Goal: Find specific page/section: Find specific page/section

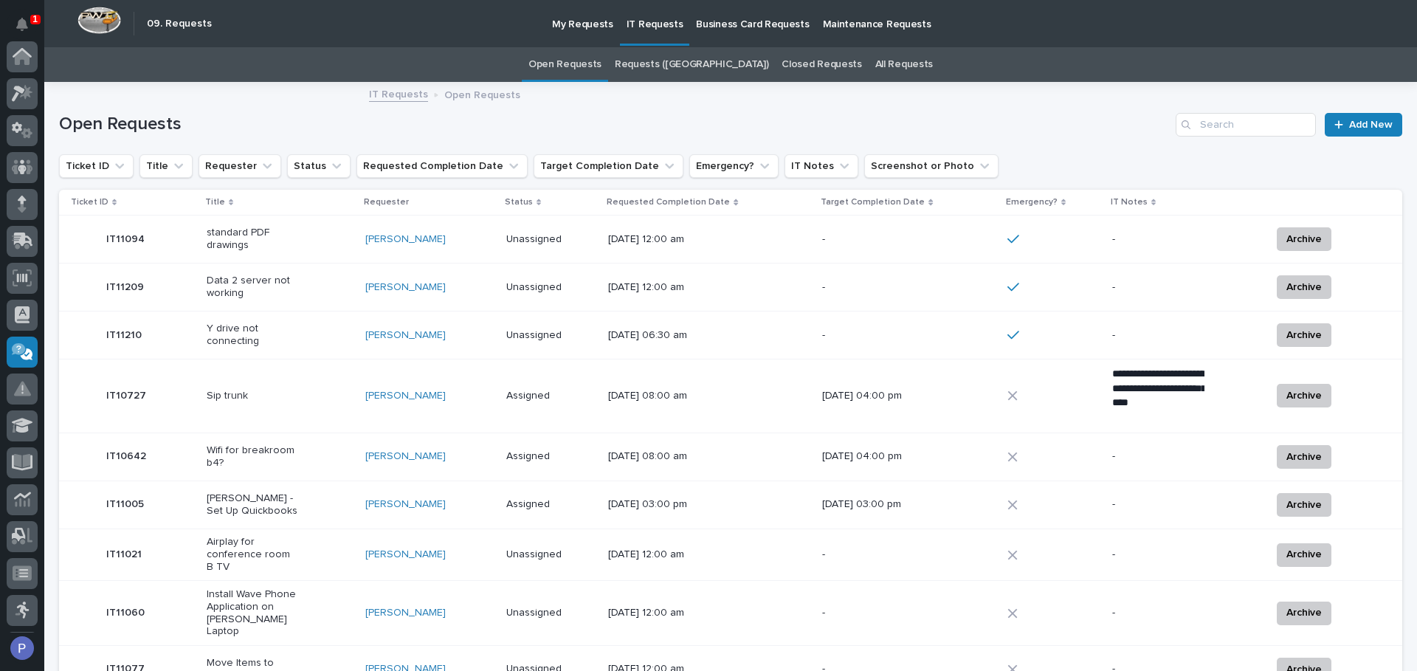
scroll to position [221, 0]
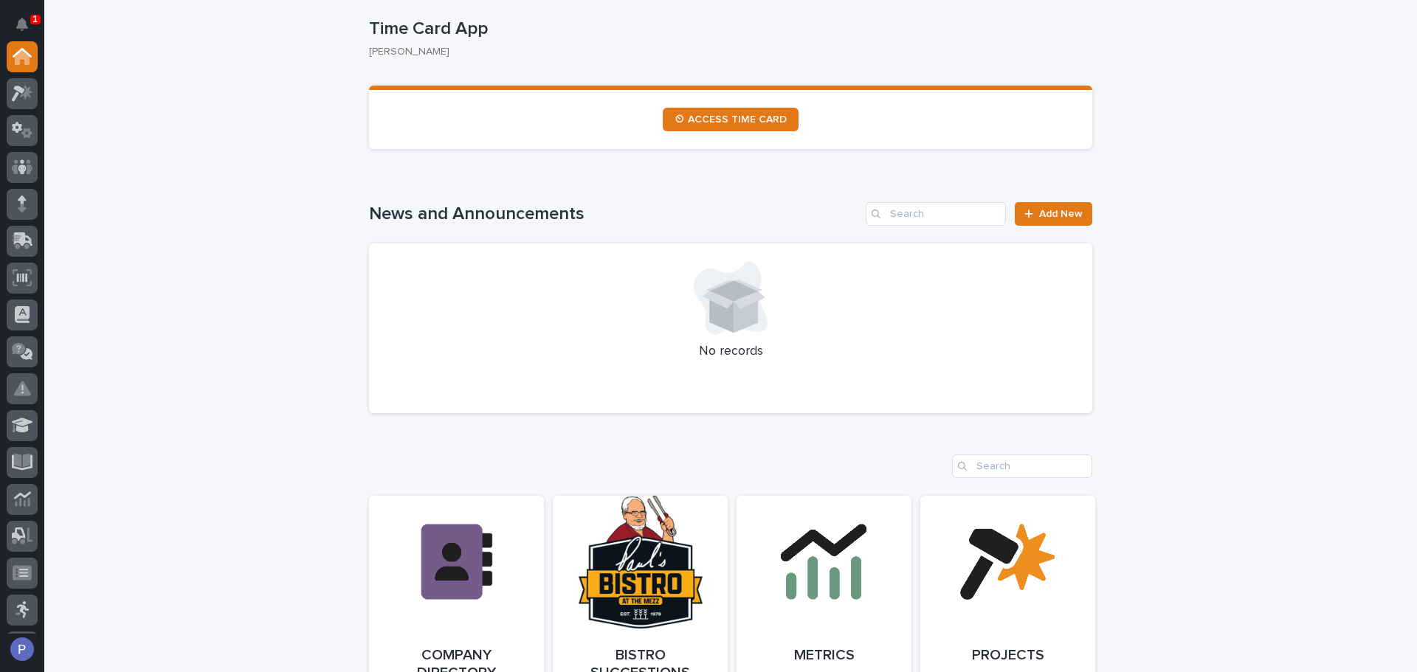
scroll to position [812, 0]
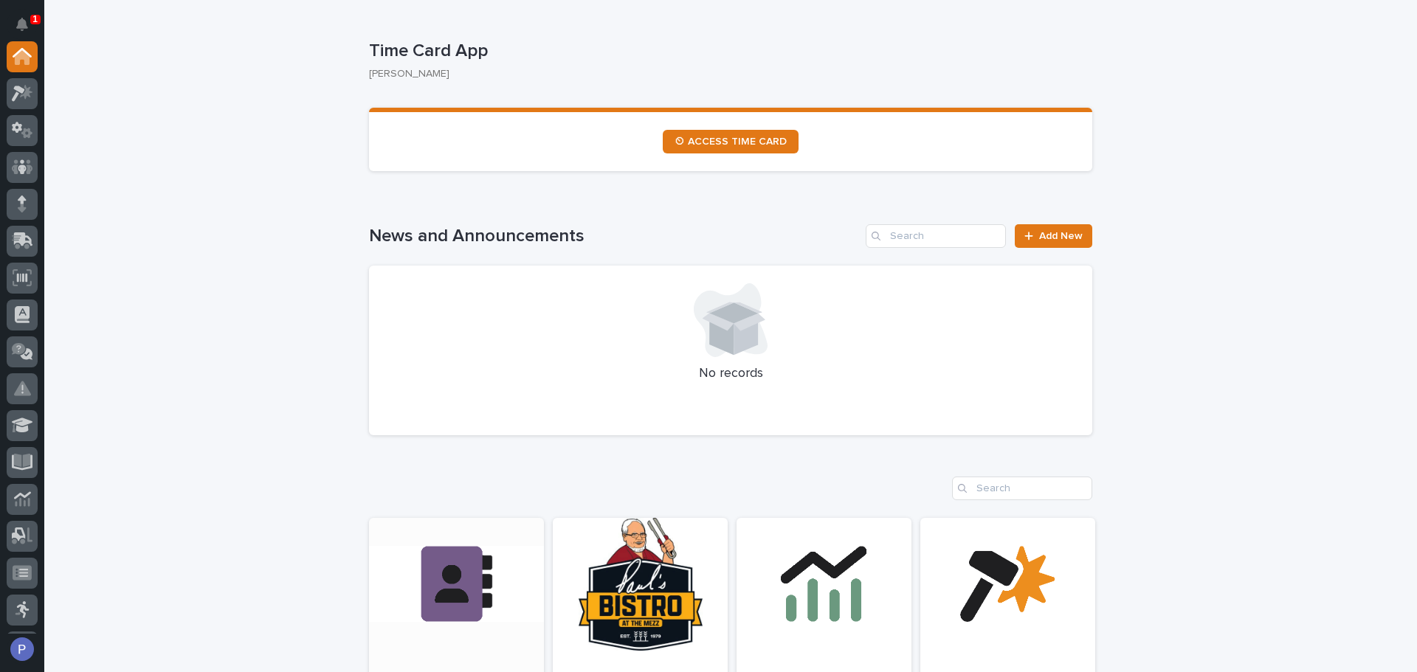
click at [468, 570] on link "Open Link" at bounding box center [456, 620] width 175 height 204
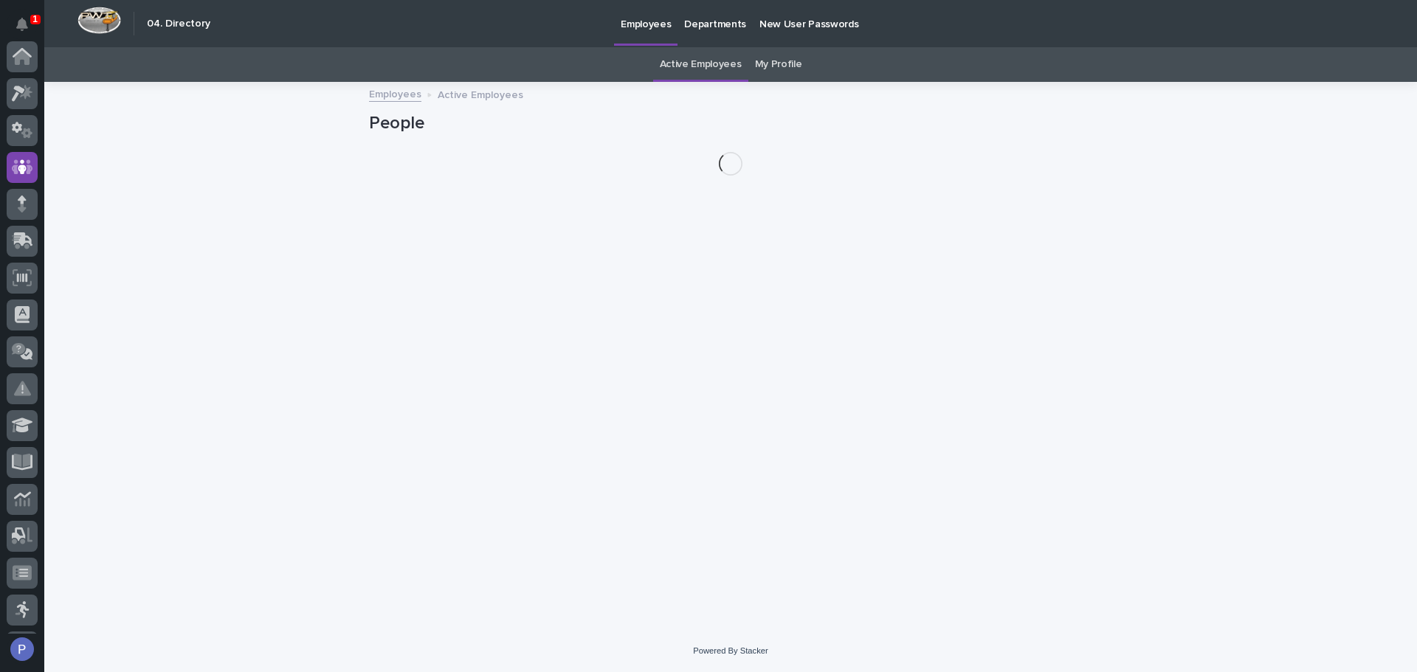
scroll to position [111, 0]
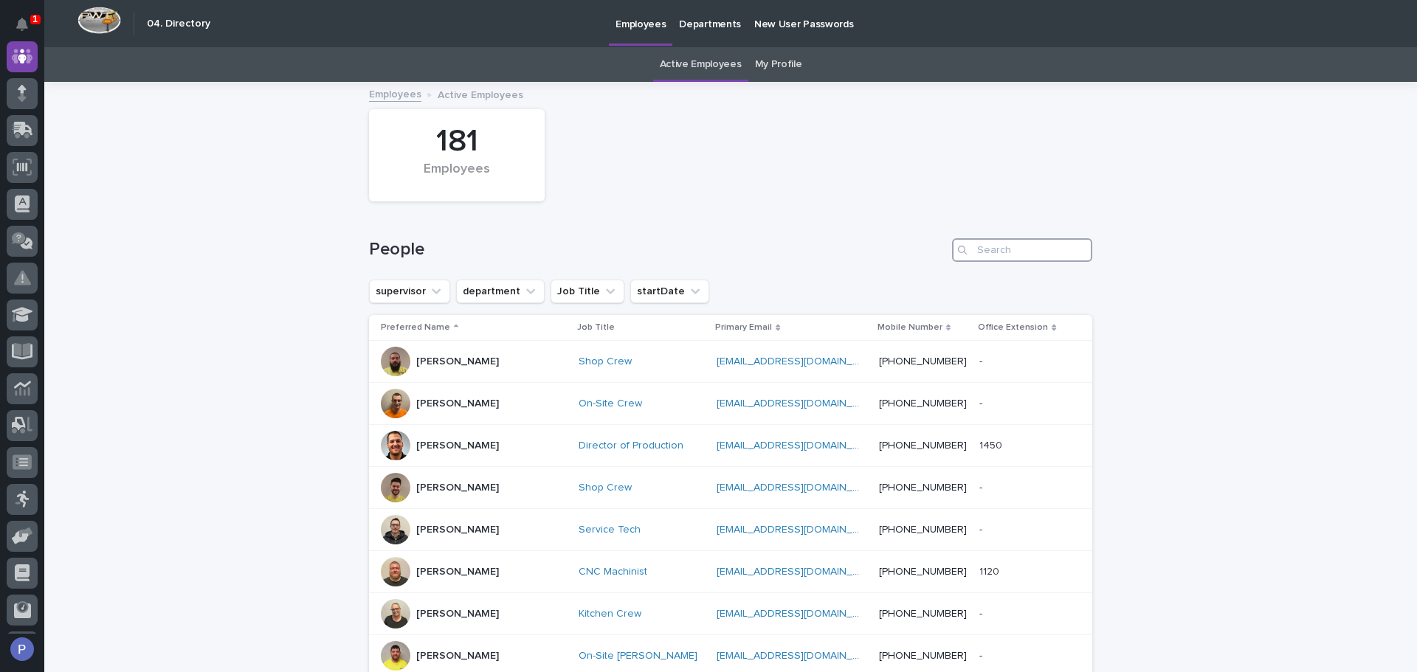
click at [990, 251] on input "Search" at bounding box center [1022, 250] width 140 height 24
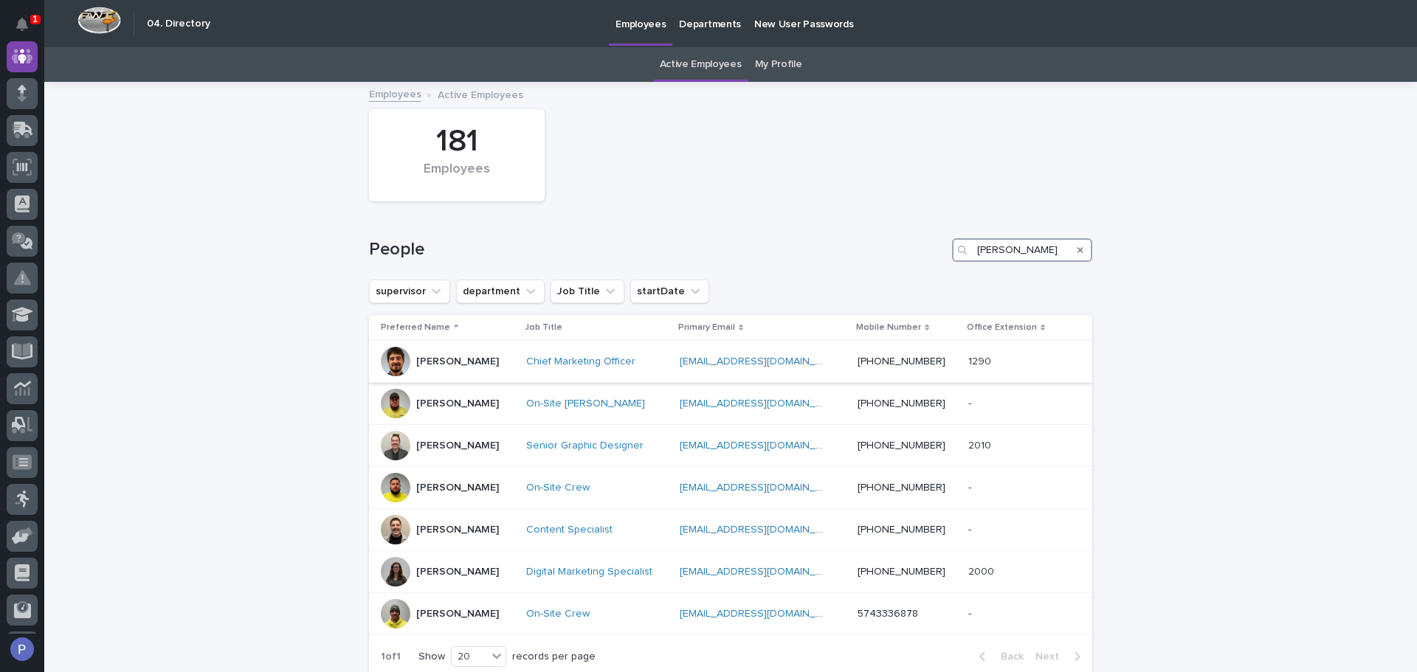
type input "[PERSON_NAME]"
click at [487, 367] on p "[PERSON_NAME]" at bounding box center [457, 362] width 83 height 13
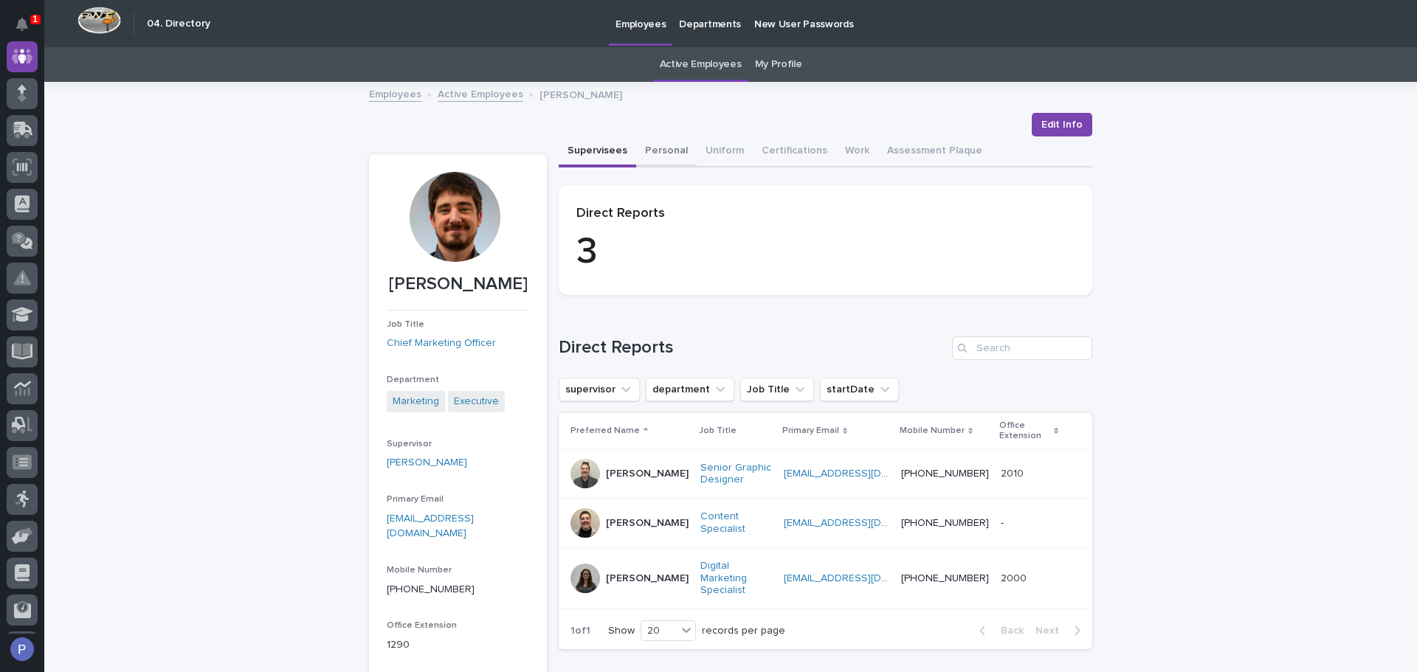
click at [668, 149] on button "Personal" at bounding box center [666, 152] width 61 height 31
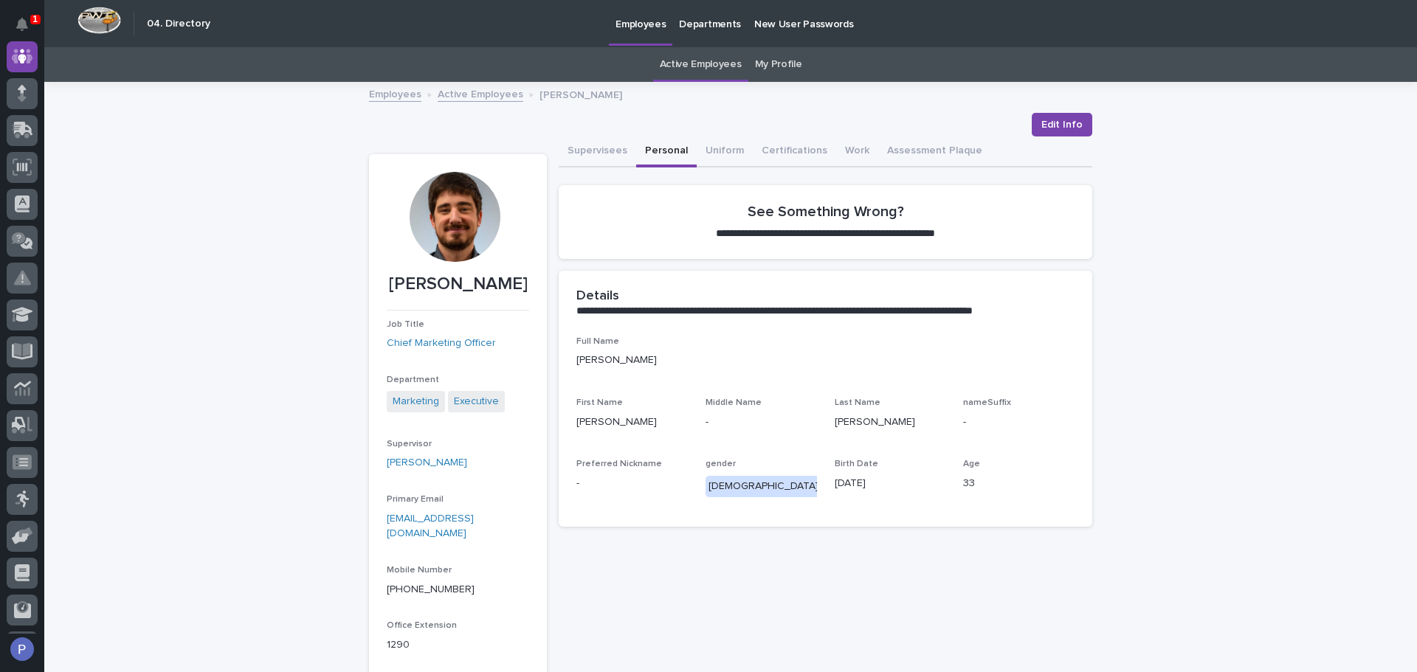
click at [706, 64] on link "Active Employees" at bounding box center [701, 64] width 82 height 35
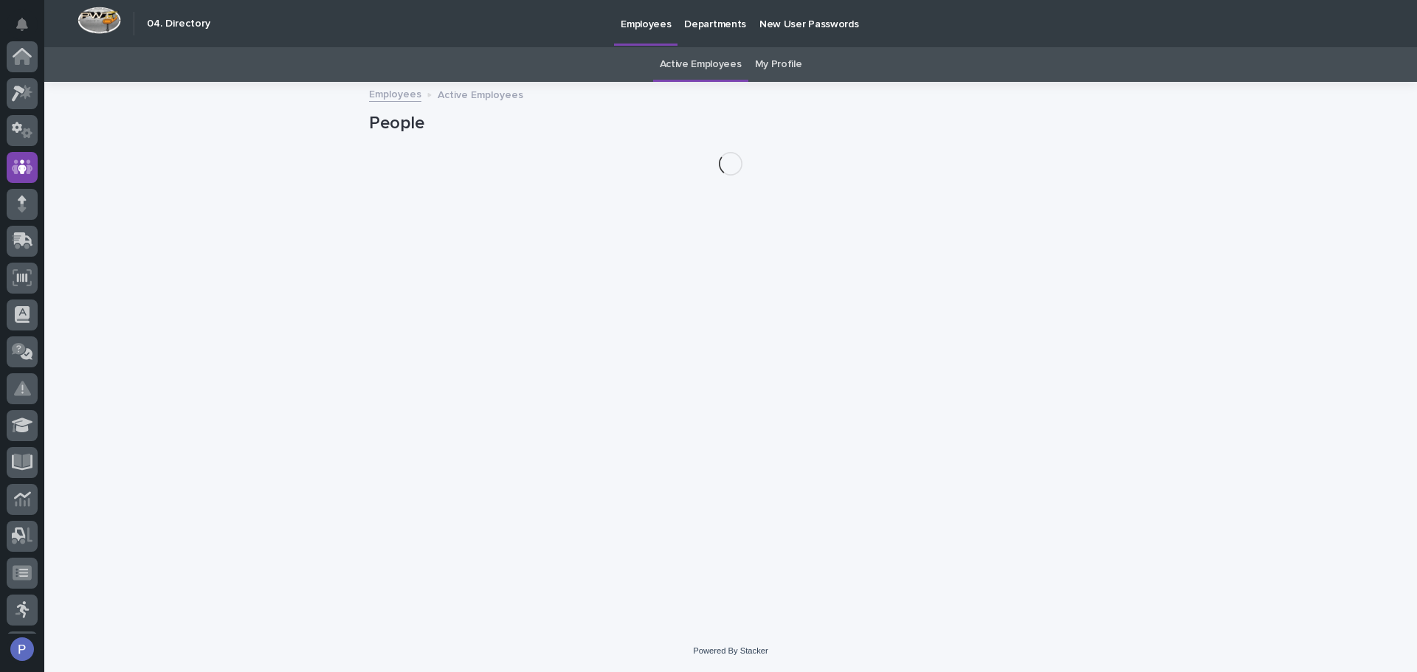
scroll to position [111, 0]
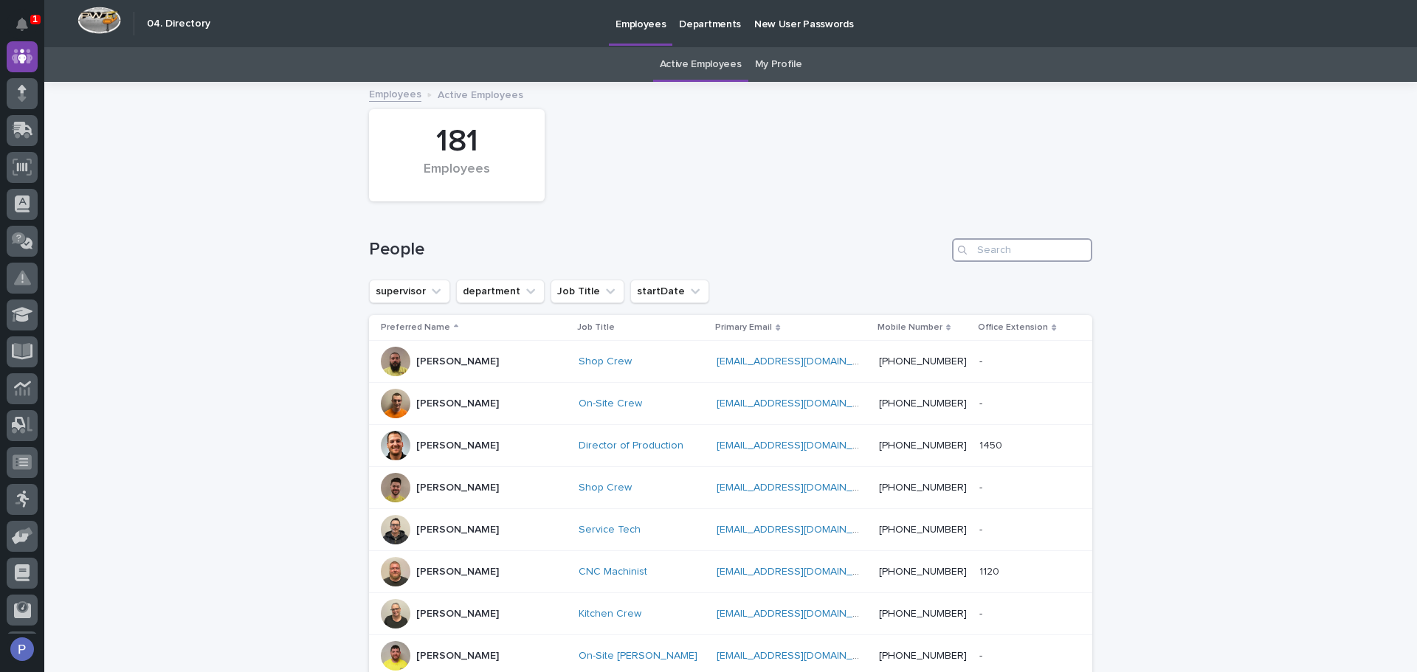
click at [995, 249] on input "Search" at bounding box center [1022, 250] width 140 height 24
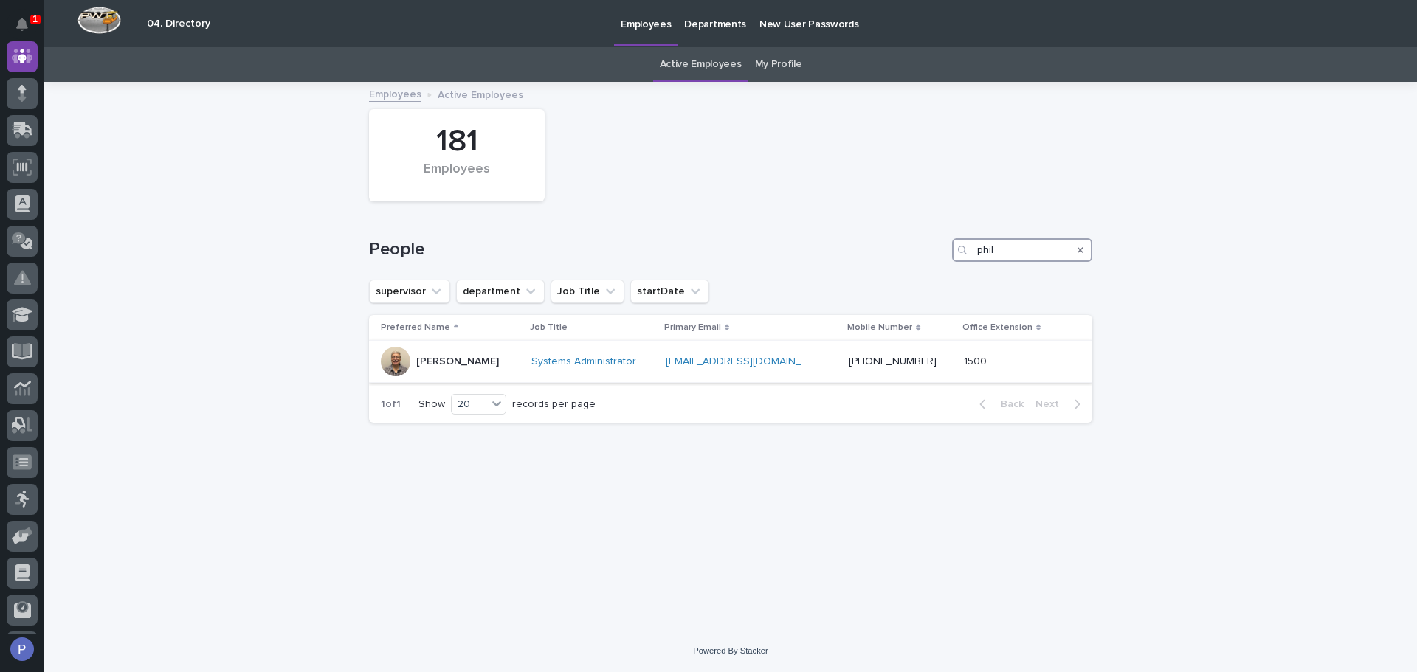
type input "phil"
click at [464, 360] on p "[PERSON_NAME]" at bounding box center [457, 362] width 83 height 13
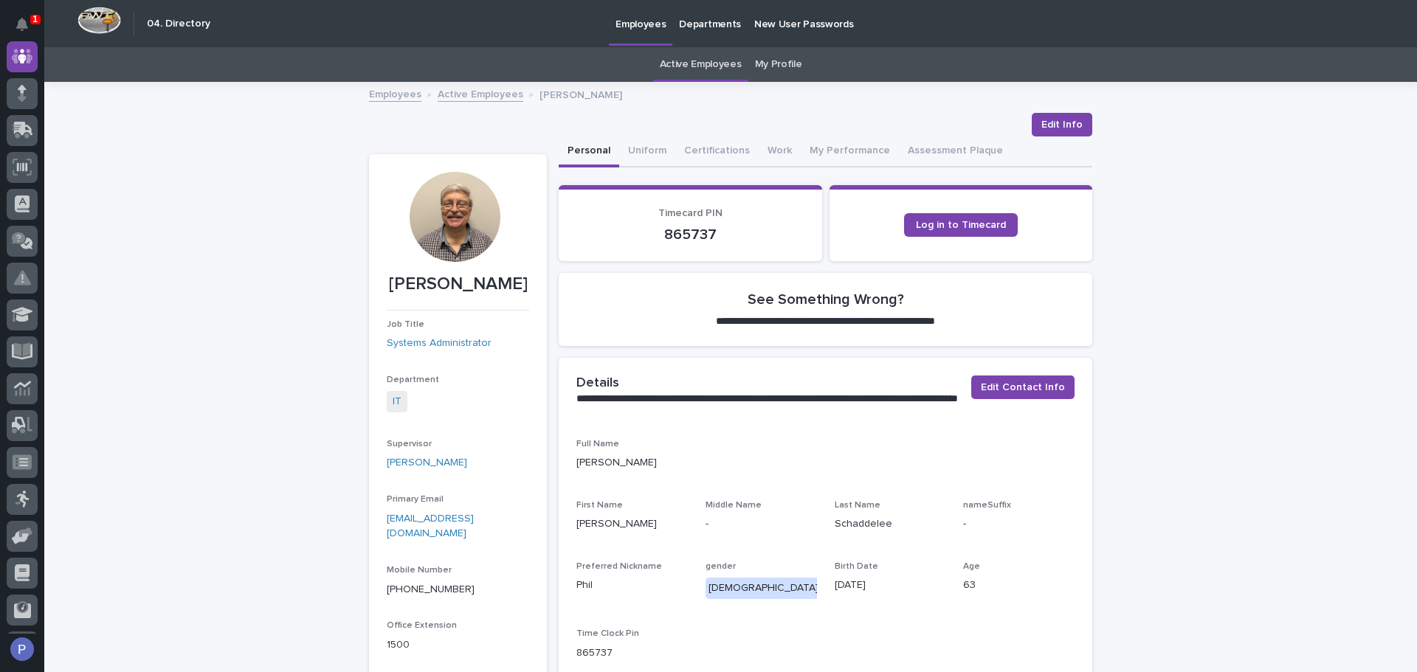
click at [710, 60] on link "Active Employees" at bounding box center [701, 64] width 82 height 35
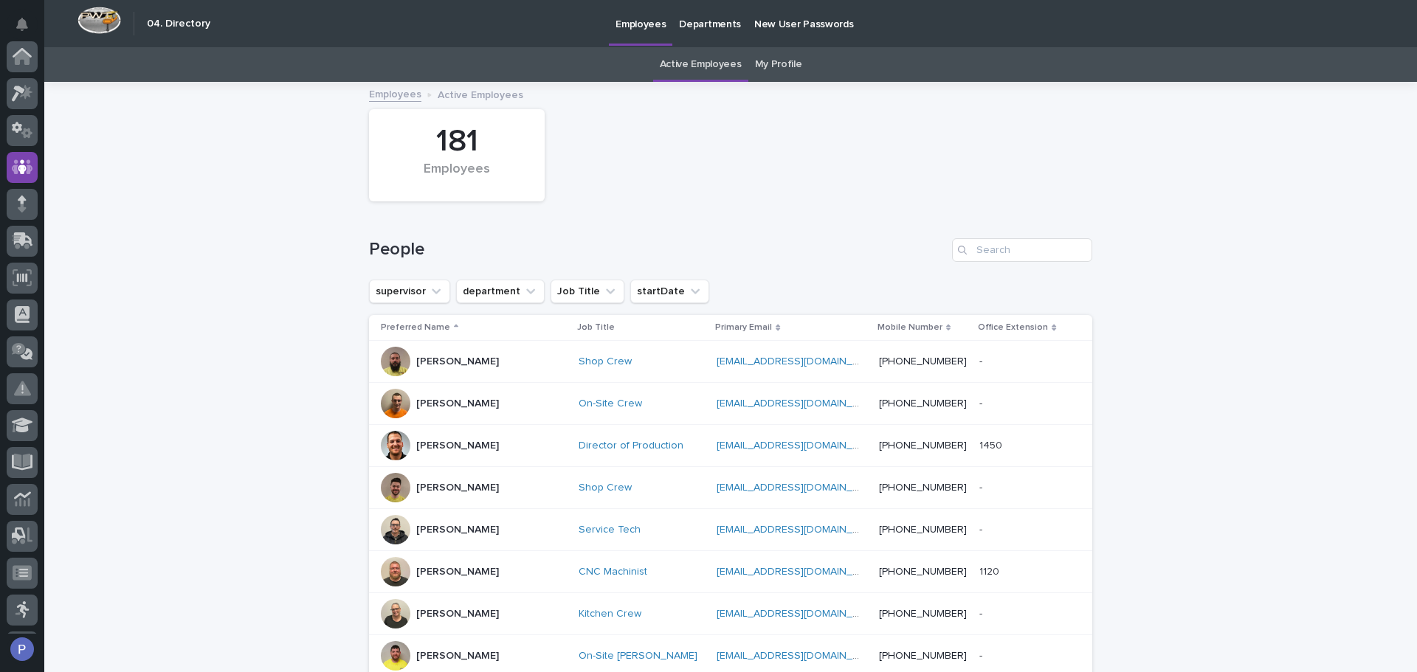
scroll to position [111, 0]
click at [1048, 250] on input "Search" at bounding box center [1022, 250] width 140 height 24
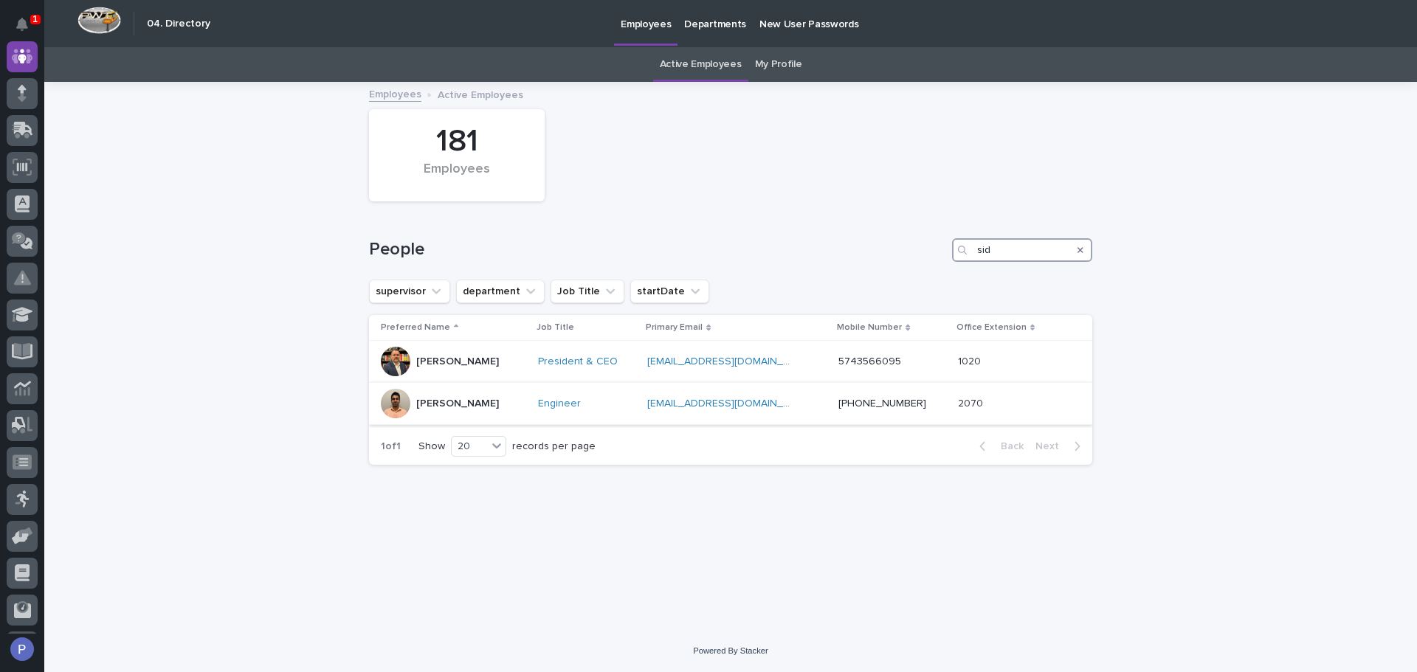
type input "sid"
click at [435, 401] on p "[PERSON_NAME]" at bounding box center [457, 404] width 83 height 13
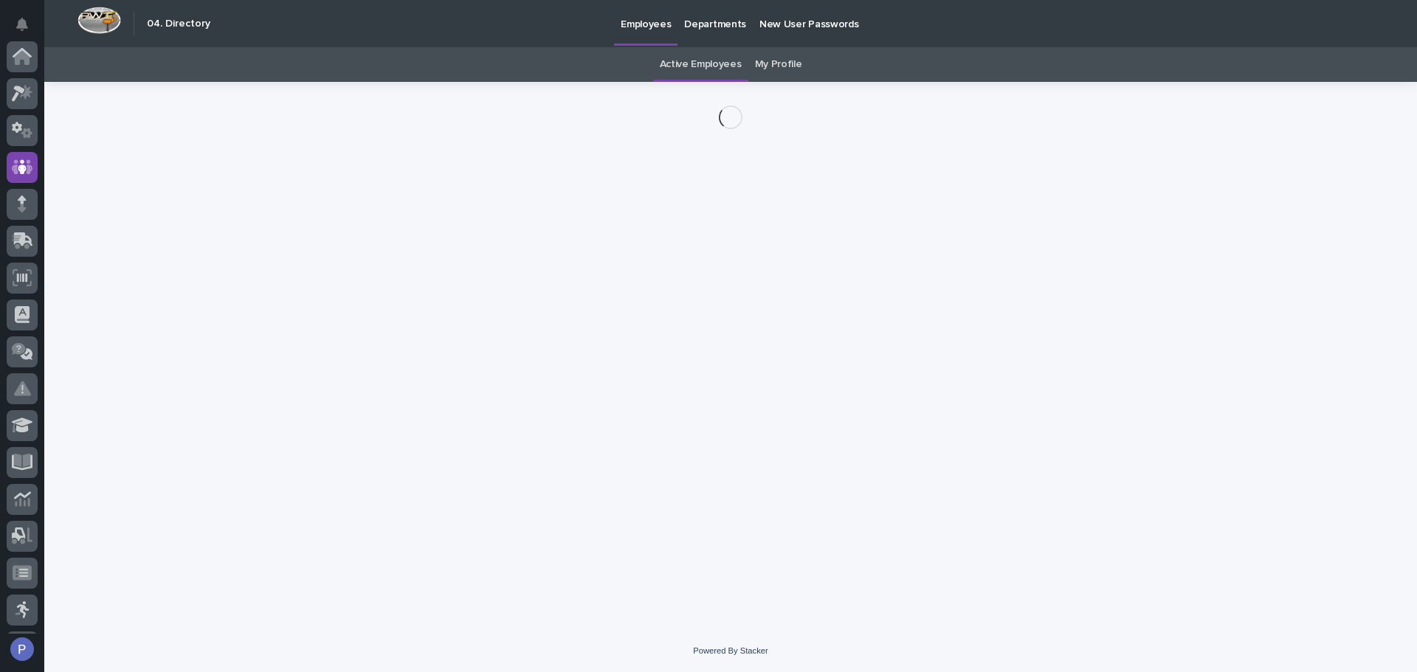
scroll to position [111, 0]
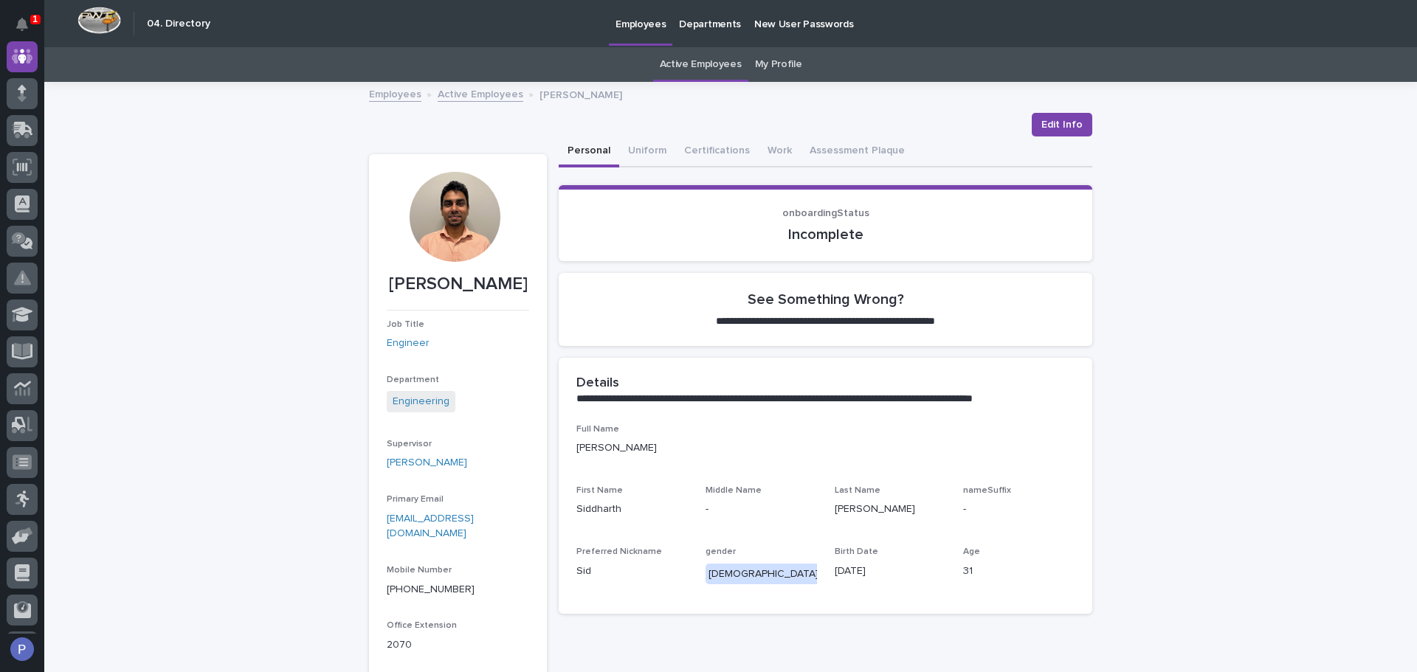
click at [703, 66] on link "Active Employees" at bounding box center [701, 64] width 82 height 35
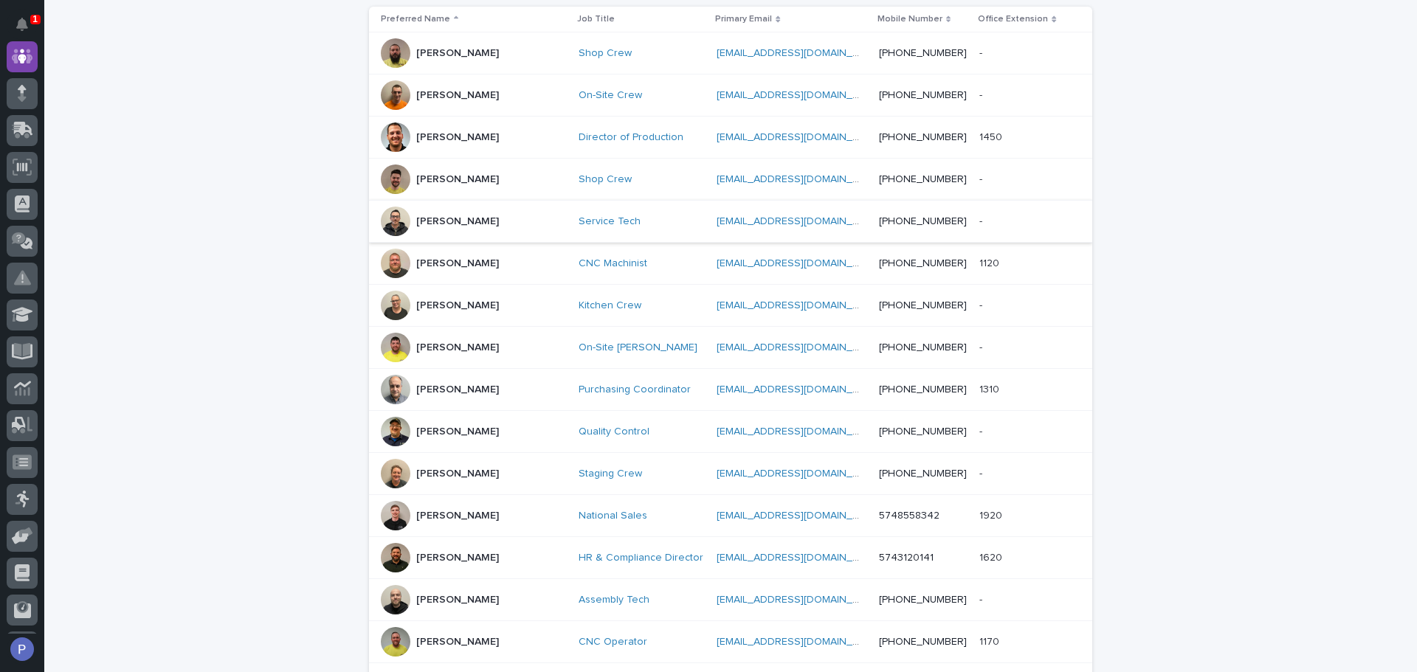
scroll to position [382, 0]
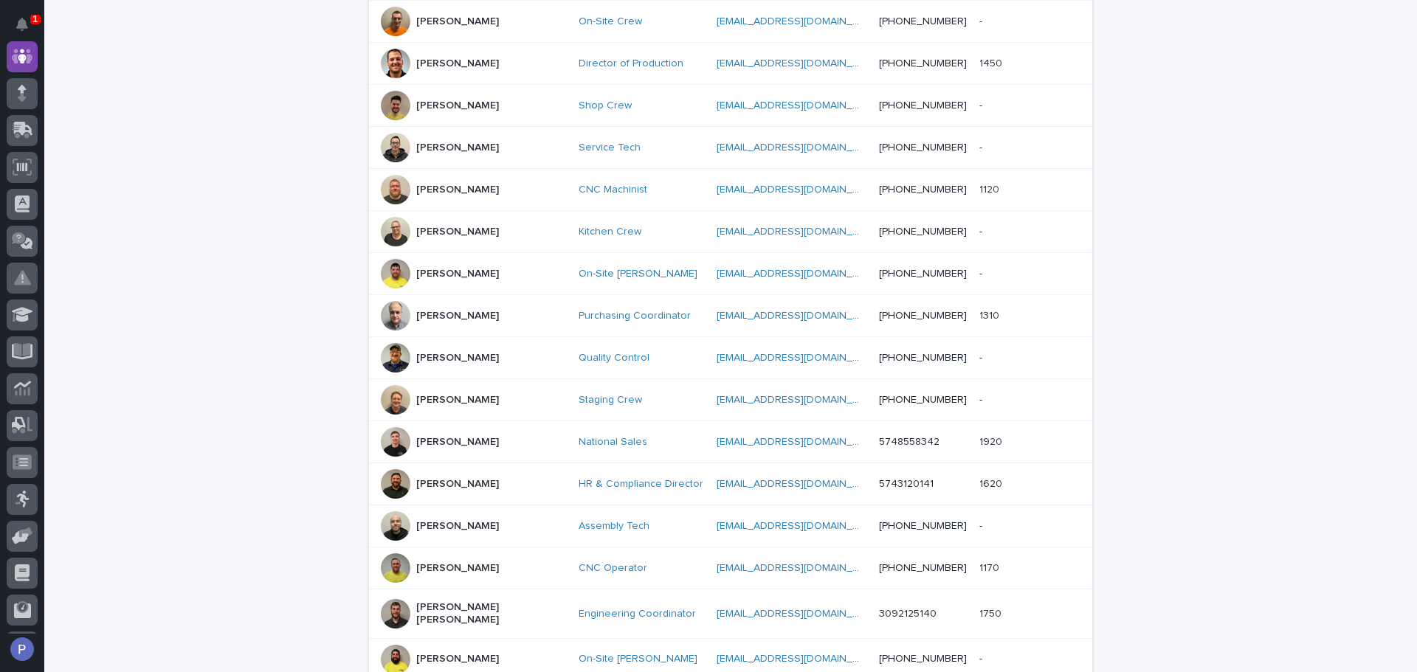
click at [455, 235] on p "[PERSON_NAME]" at bounding box center [457, 232] width 83 height 13
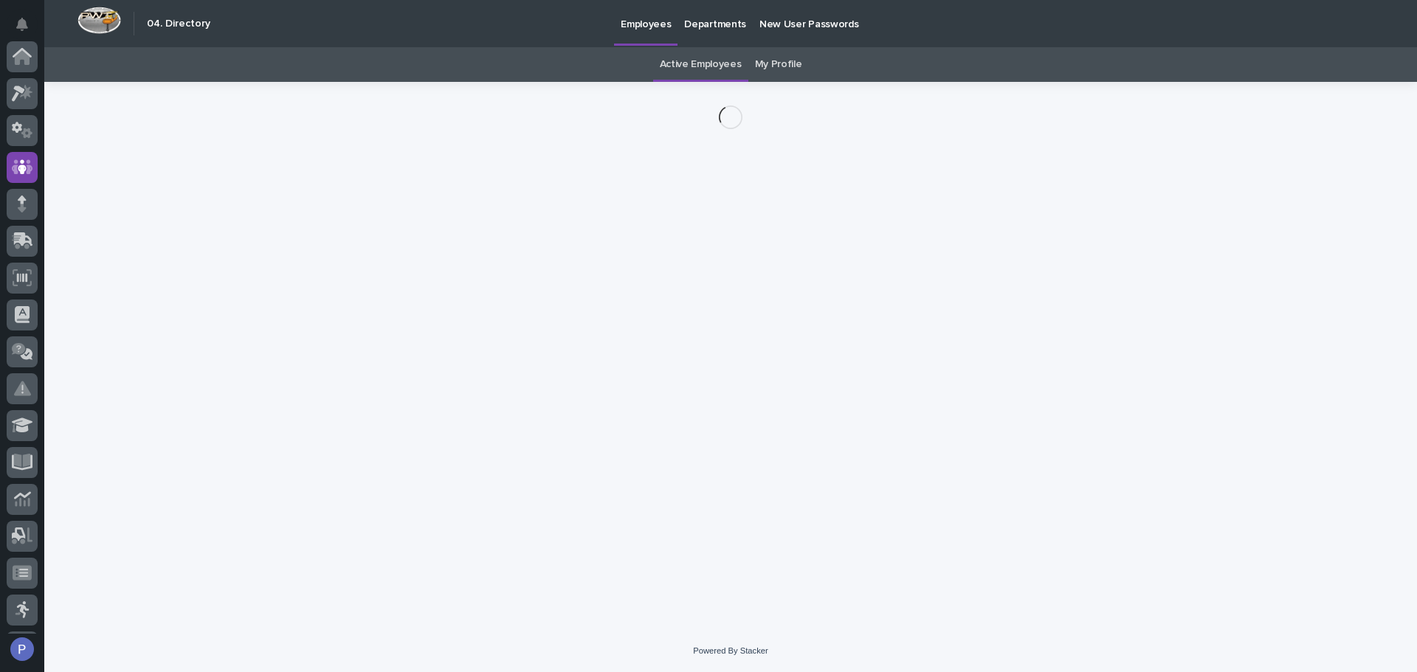
scroll to position [111, 0]
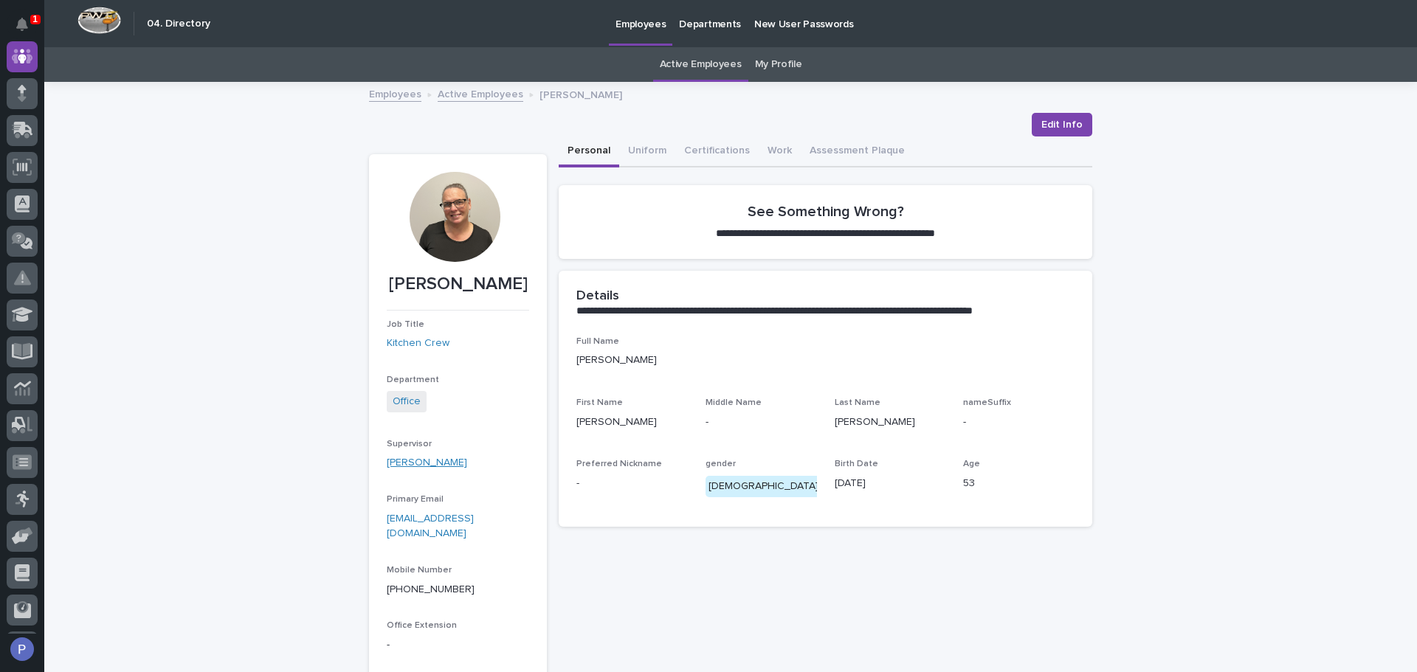
click at [431, 461] on link "[PERSON_NAME]" at bounding box center [427, 462] width 80 height 15
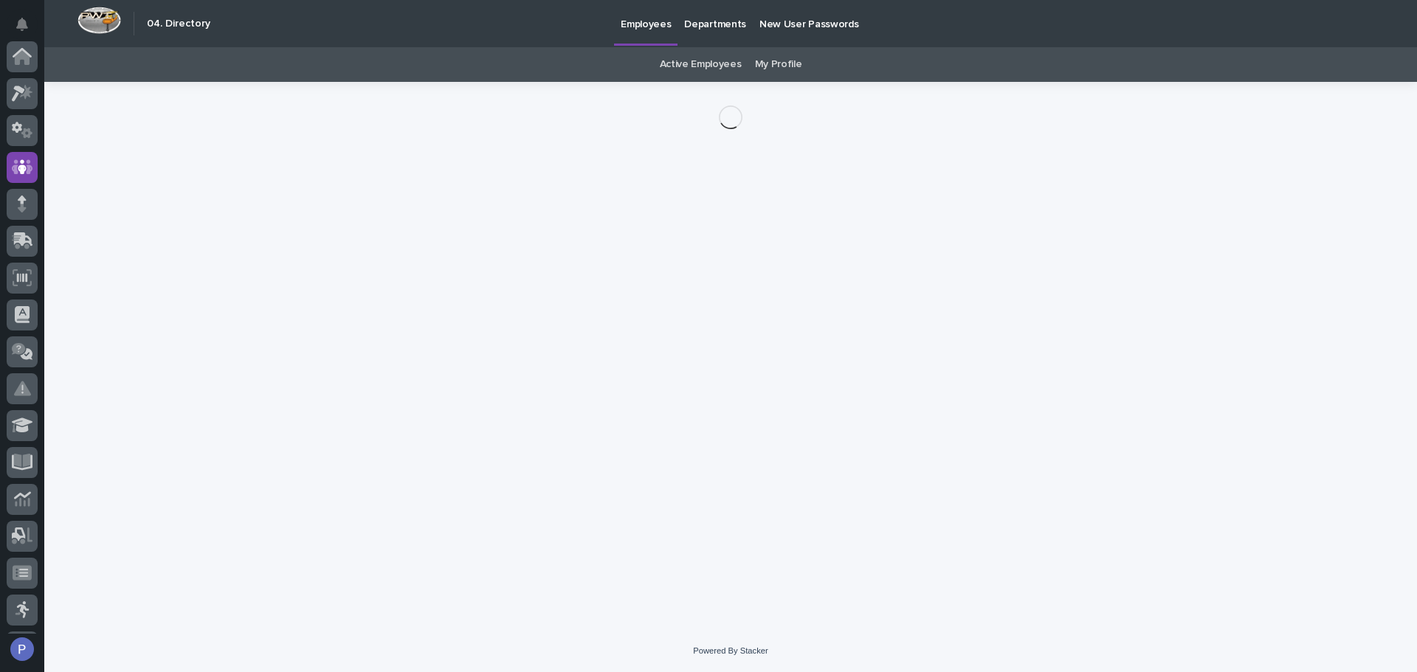
scroll to position [111, 0]
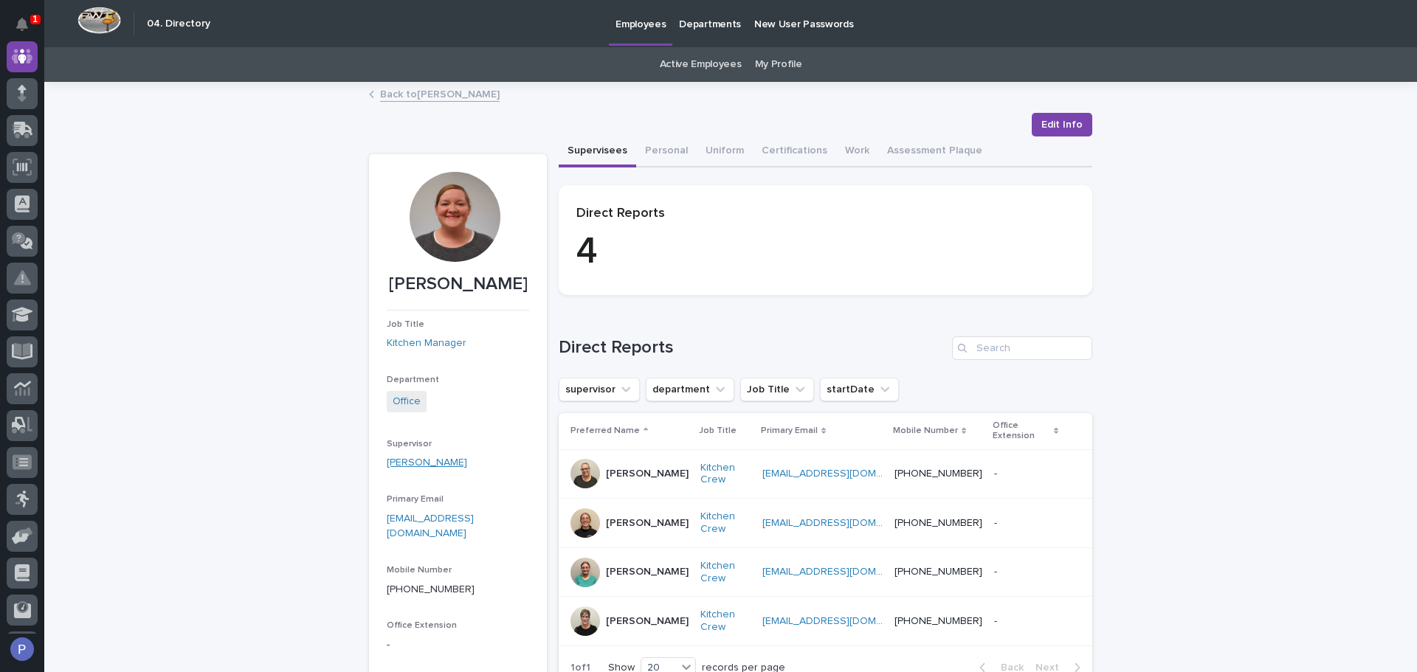
click at [442, 460] on link "[PERSON_NAME]" at bounding box center [427, 462] width 80 height 15
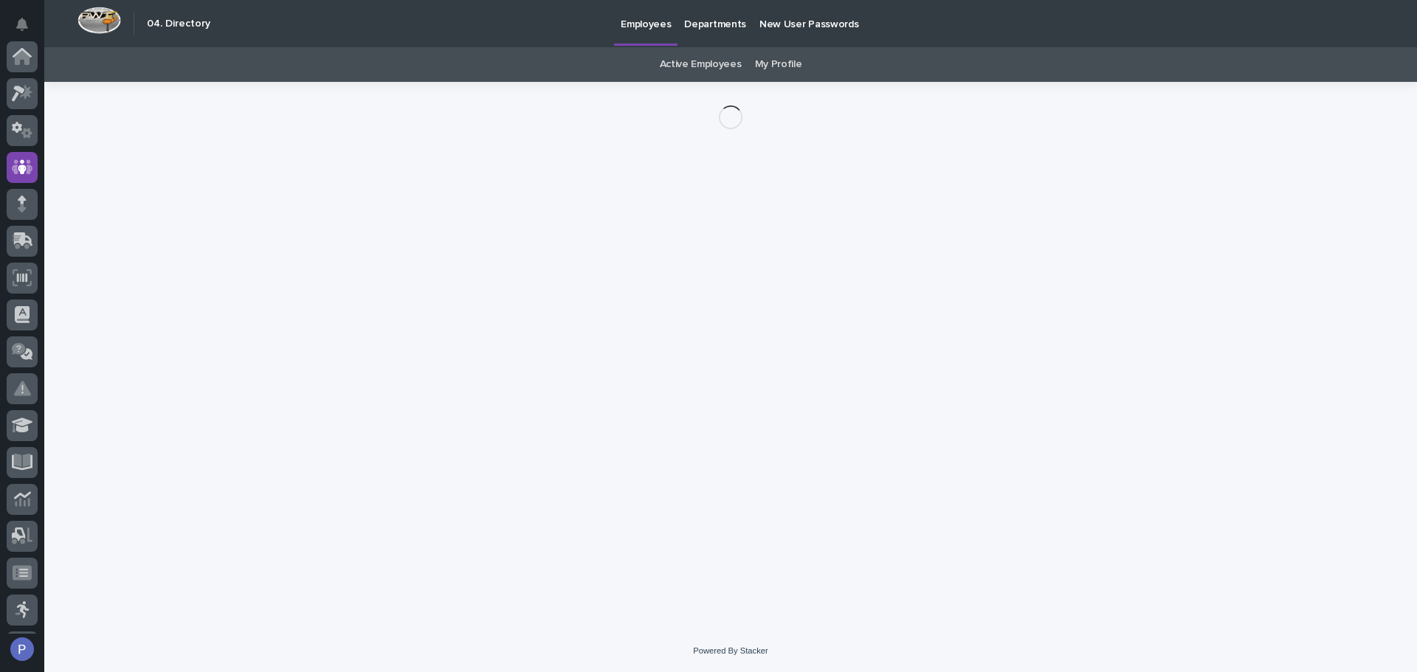
scroll to position [111, 0]
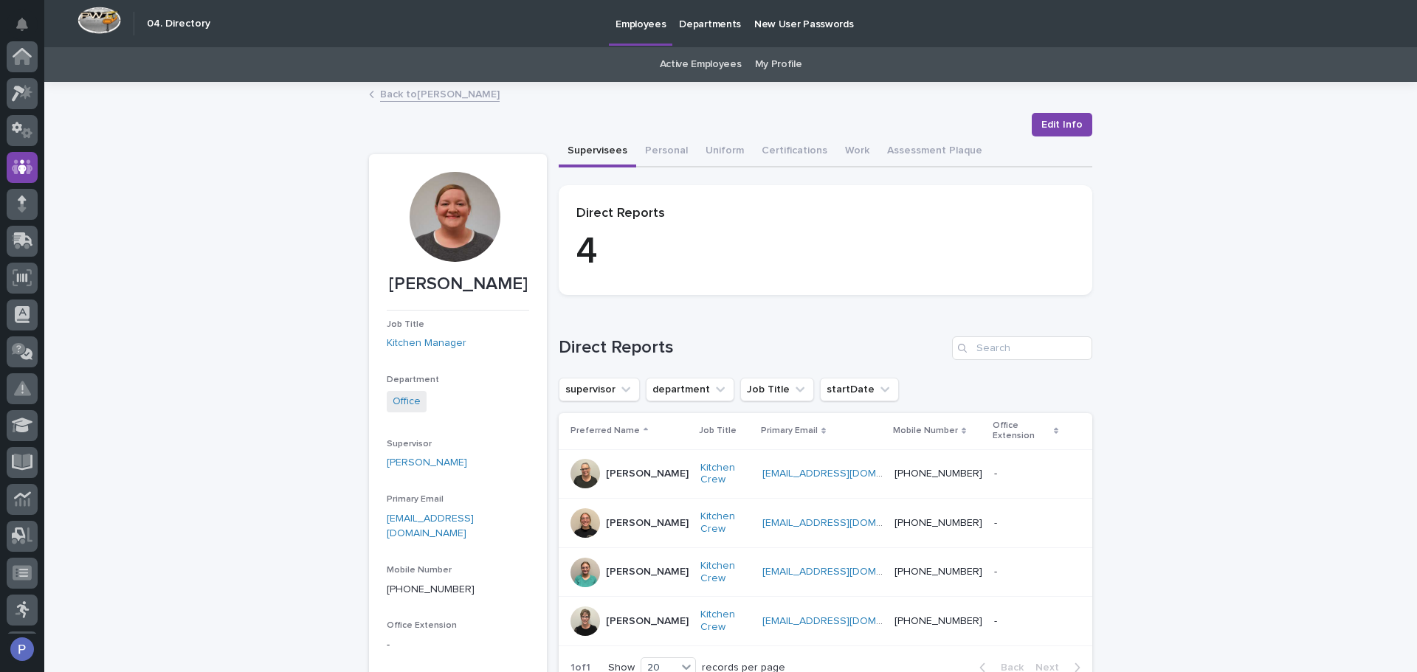
scroll to position [111, 0]
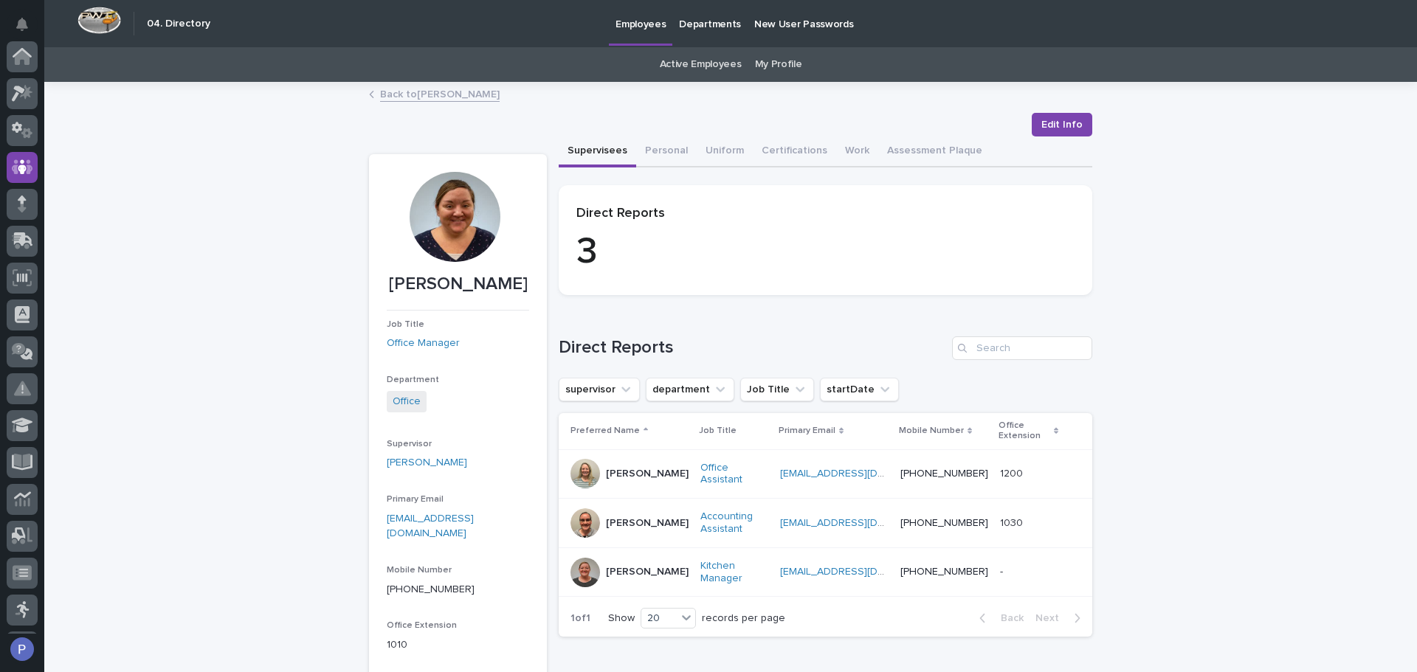
scroll to position [111, 0]
